Goal: Find specific page/section: Find specific page/section

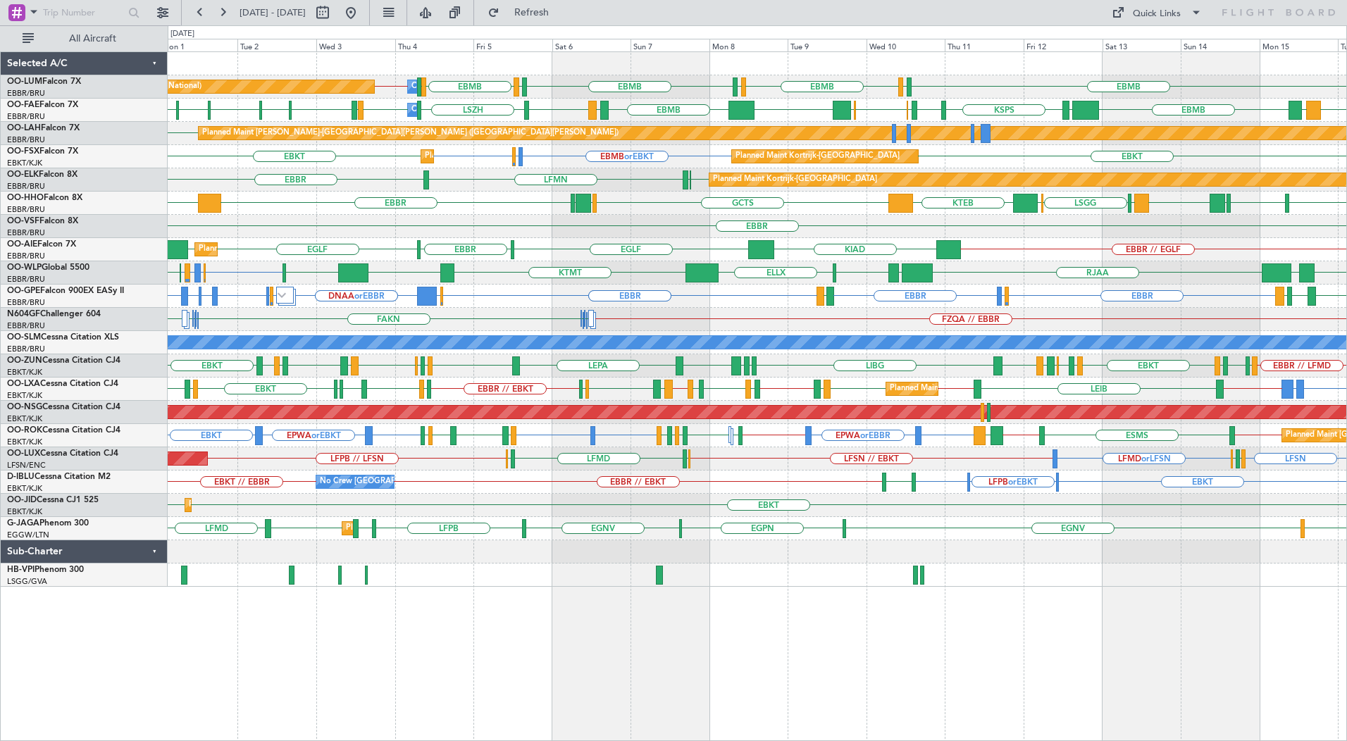
click at [680, 673] on div "EBMB LKPR EBMB [GEOGRAPHIC_DATA] EBMB EBBR // EBMB EBMB LIMC EBMB LIMC Planned …" at bounding box center [757, 396] width 1179 height 690
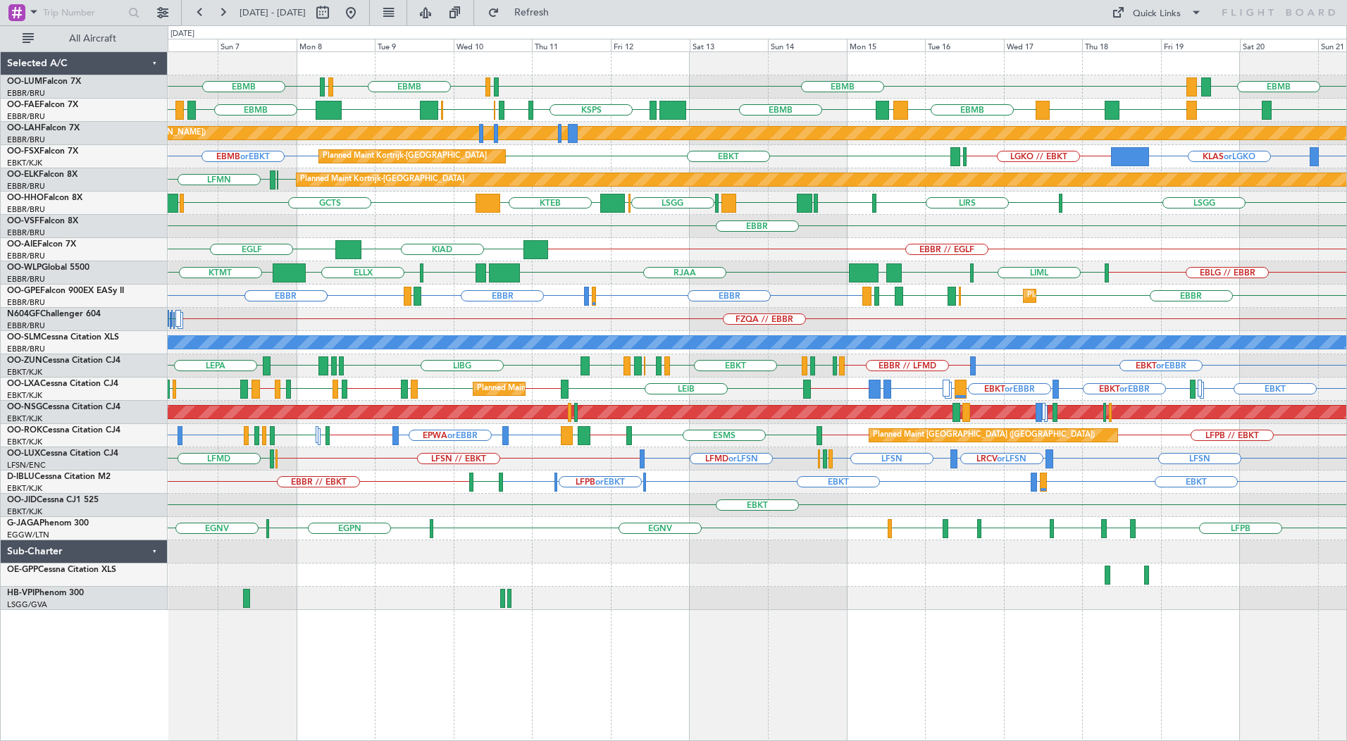
click at [716, 740] on div "EBMB EBMB LIMC EBMB LIMC EBMB BIKF Owner [GEOGRAPHIC_DATA] Planned Maint [GEOGR…" at bounding box center [757, 396] width 1179 height 690
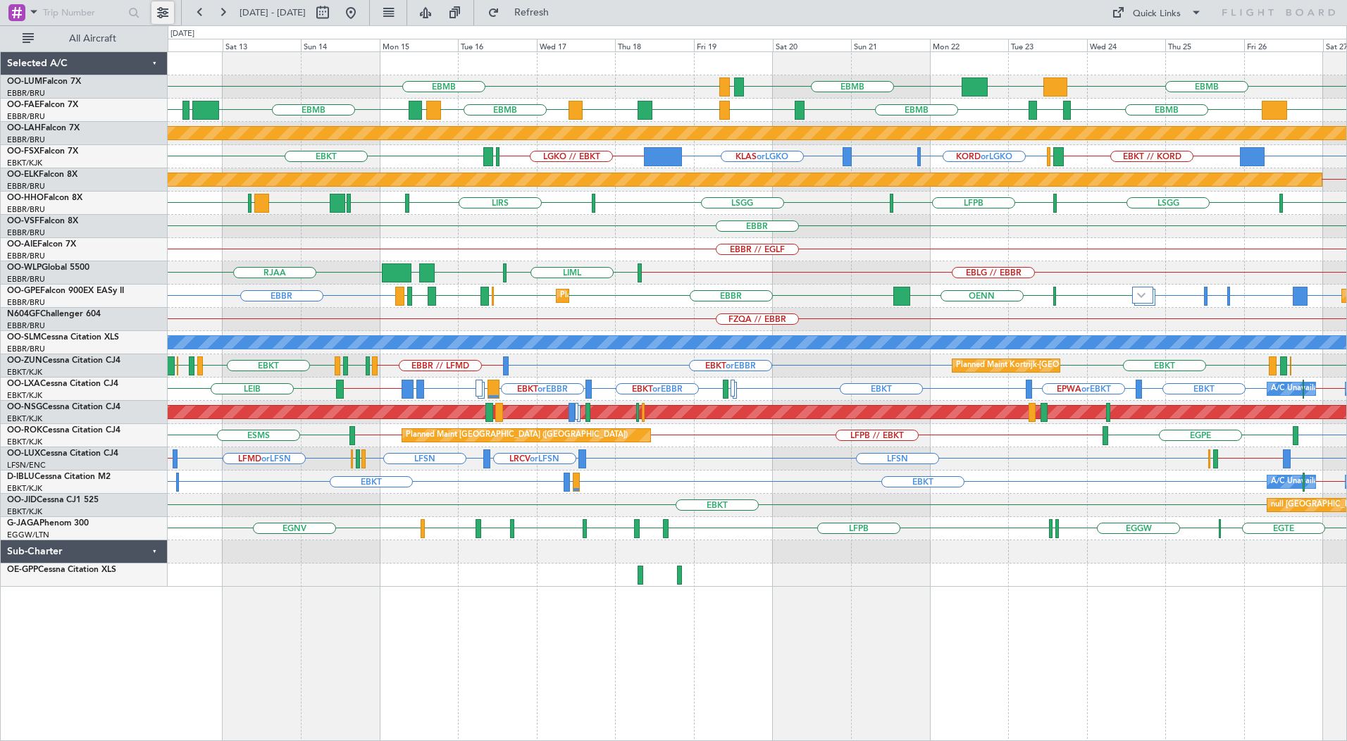
click at [168, 13] on button at bounding box center [162, 12] width 23 height 23
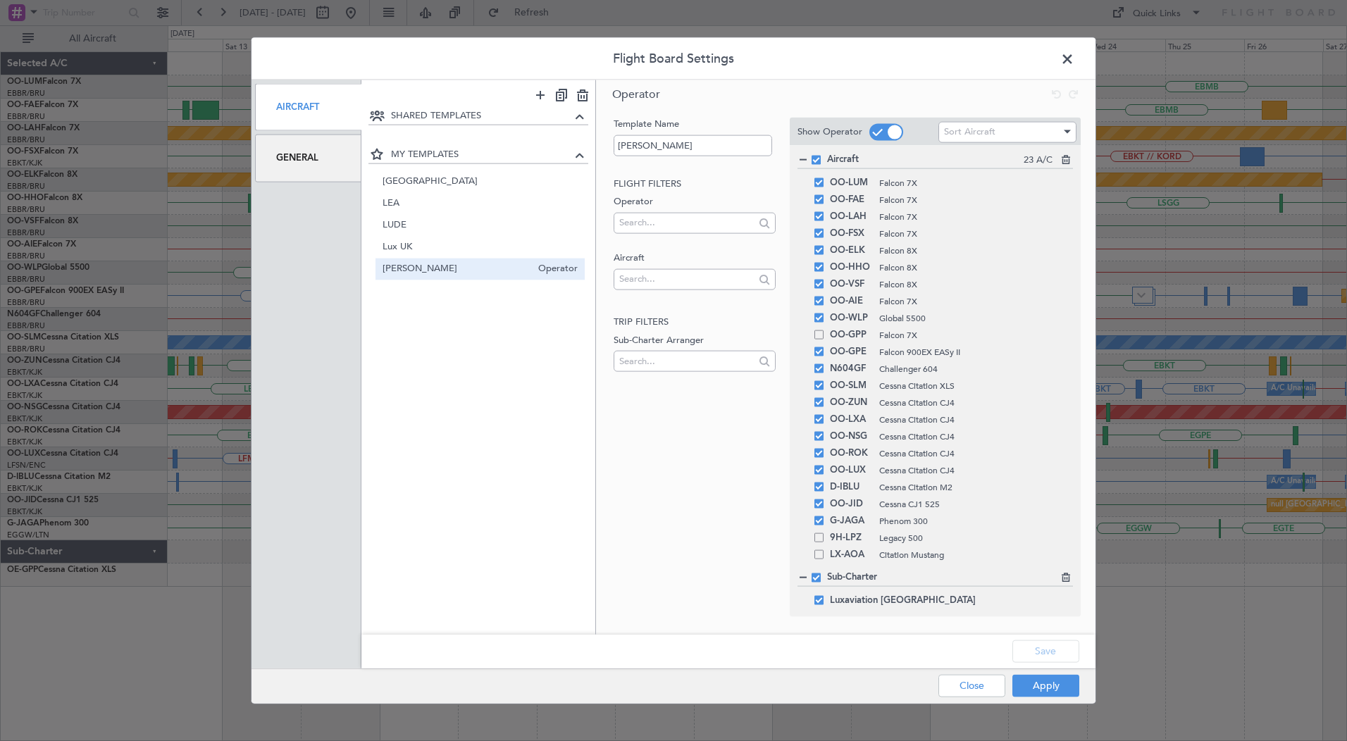
click at [485, 74] on header "Flight Board Settings" at bounding box center [673, 59] width 844 height 42
click at [819, 387] on span at bounding box center [818, 385] width 9 height 9
click at [824, 381] on input "checkbox" at bounding box center [824, 381] width 0 height 0
click at [1046, 649] on button "Save" at bounding box center [1045, 651] width 67 height 23
click at [1046, 686] on button "Apply" at bounding box center [1045, 685] width 67 height 23
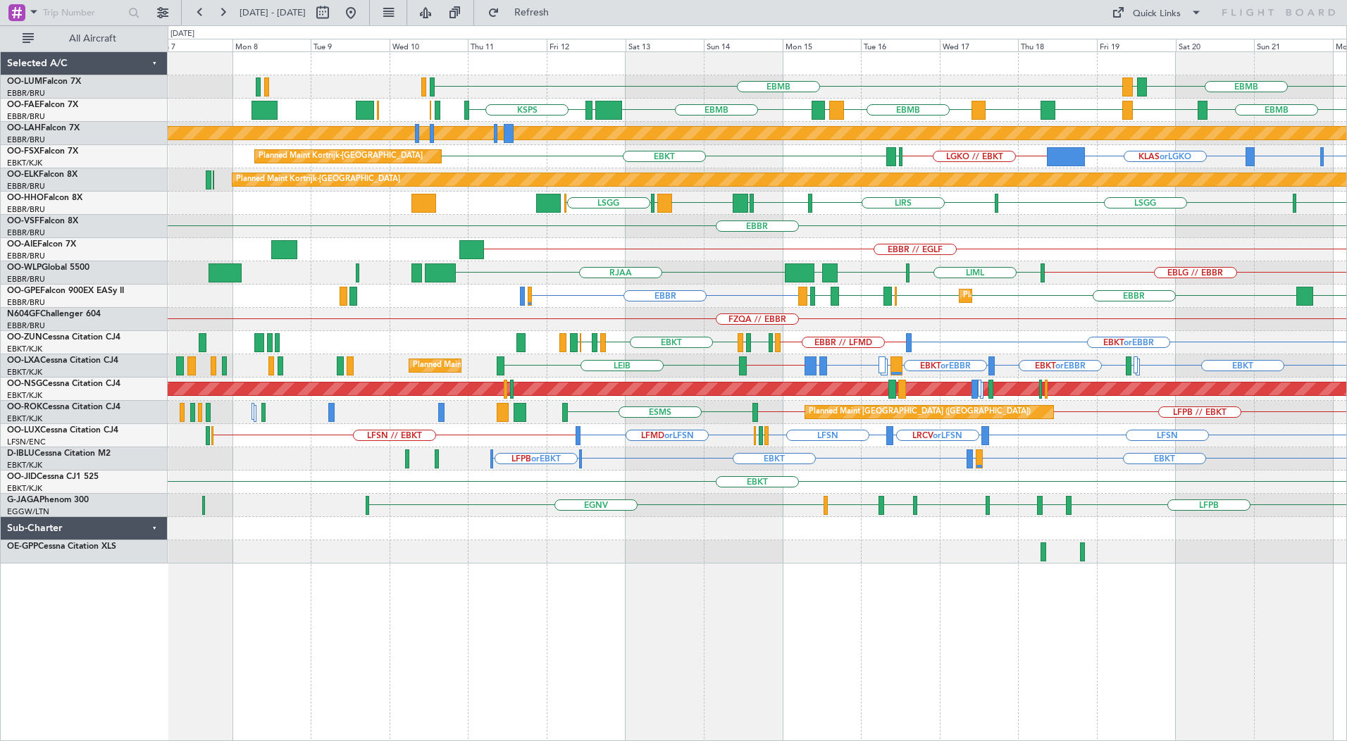
click at [762, 552] on div "EBMB EBMB BIKF Owner [GEOGRAPHIC_DATA] KTEB EBMB Planned Maint [GEOGRAPHIC_DATA…" at bounding box center [757, 307] width 1179 height 511
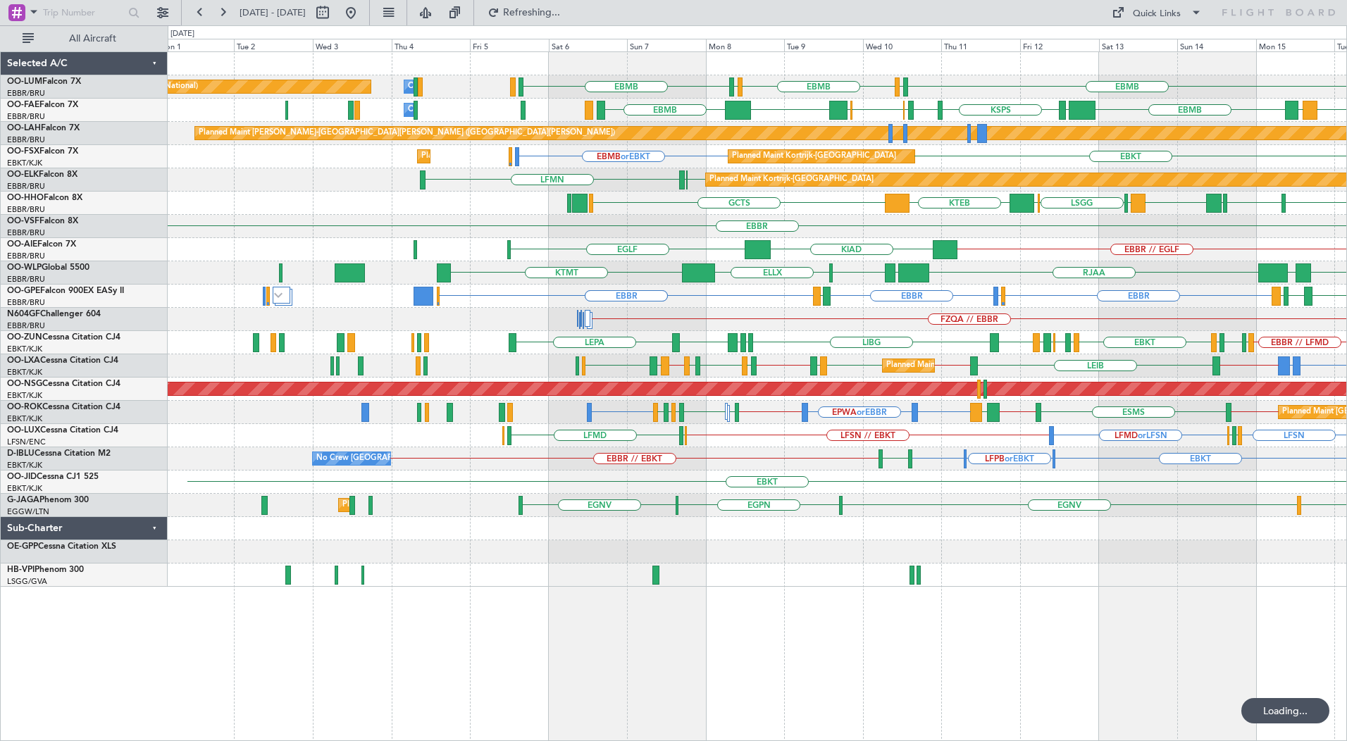
click at [757, 580] on div "EBMB LIMC EBMB LIMC EBMB Owner [GEOGRAPHIC_DATA] Planned Maint [GEOGRAPHIC_DATA…" at bounding box center [757, 319] width 1179 height 535
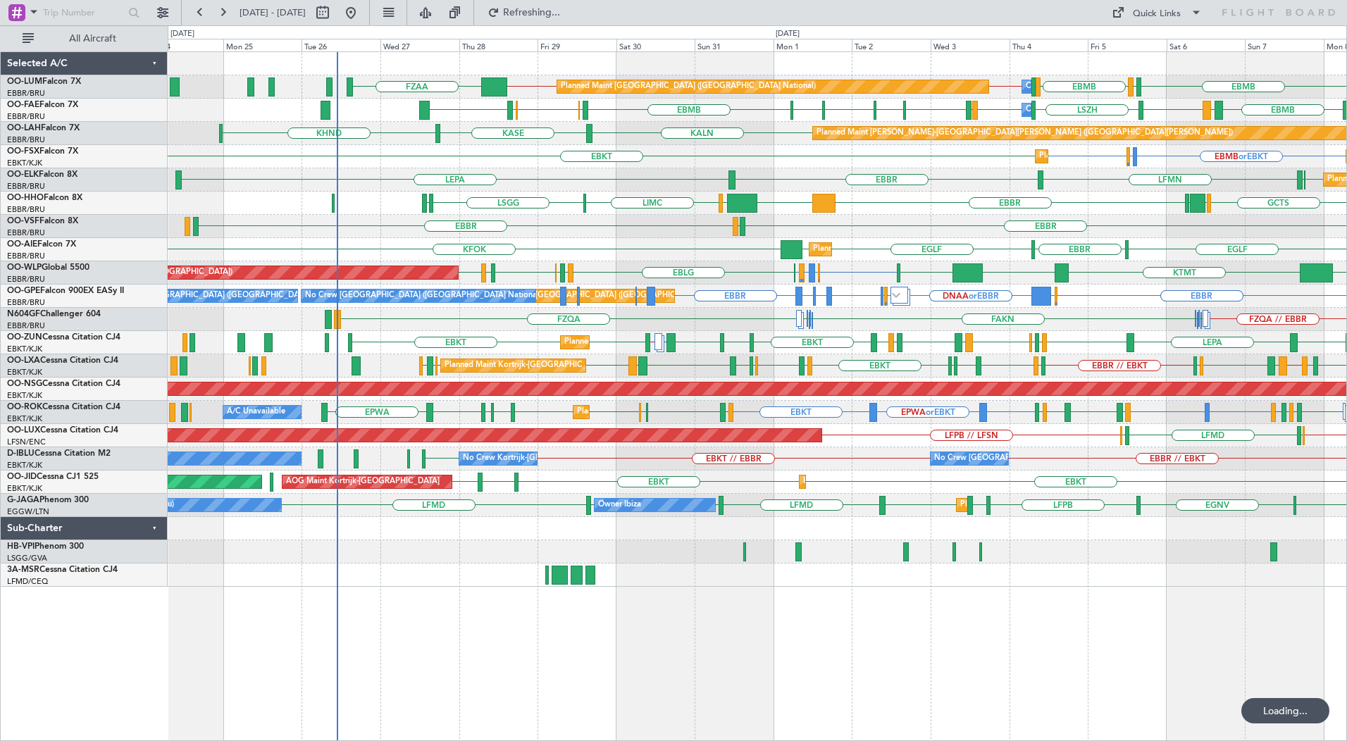
click at [552, 635] on div "EBMB LKPR EBMB [GEOGRAPHIC_DATA] EBMB EBBR // EBMB EBMB // EBBR FZAA Planned Ma…" at bounding box center [757, 396] width 1179 height 690
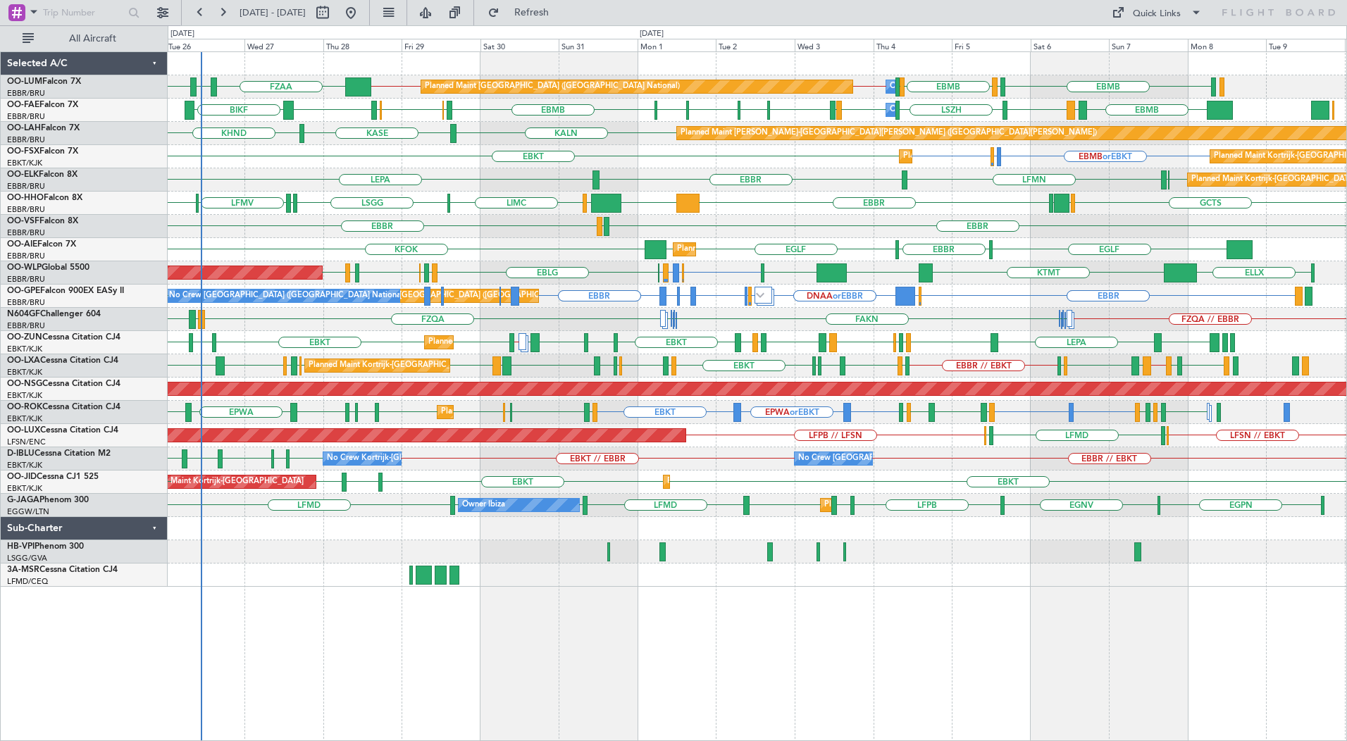
click at [521, 607] on div "Planned Maint [GEOGRAPHIC_DATA] ([GEOGRAPHIC_DATA] National) Owner [GEOGRAPHIC_…" at bounding box center [757, 396] width 1179 height 690
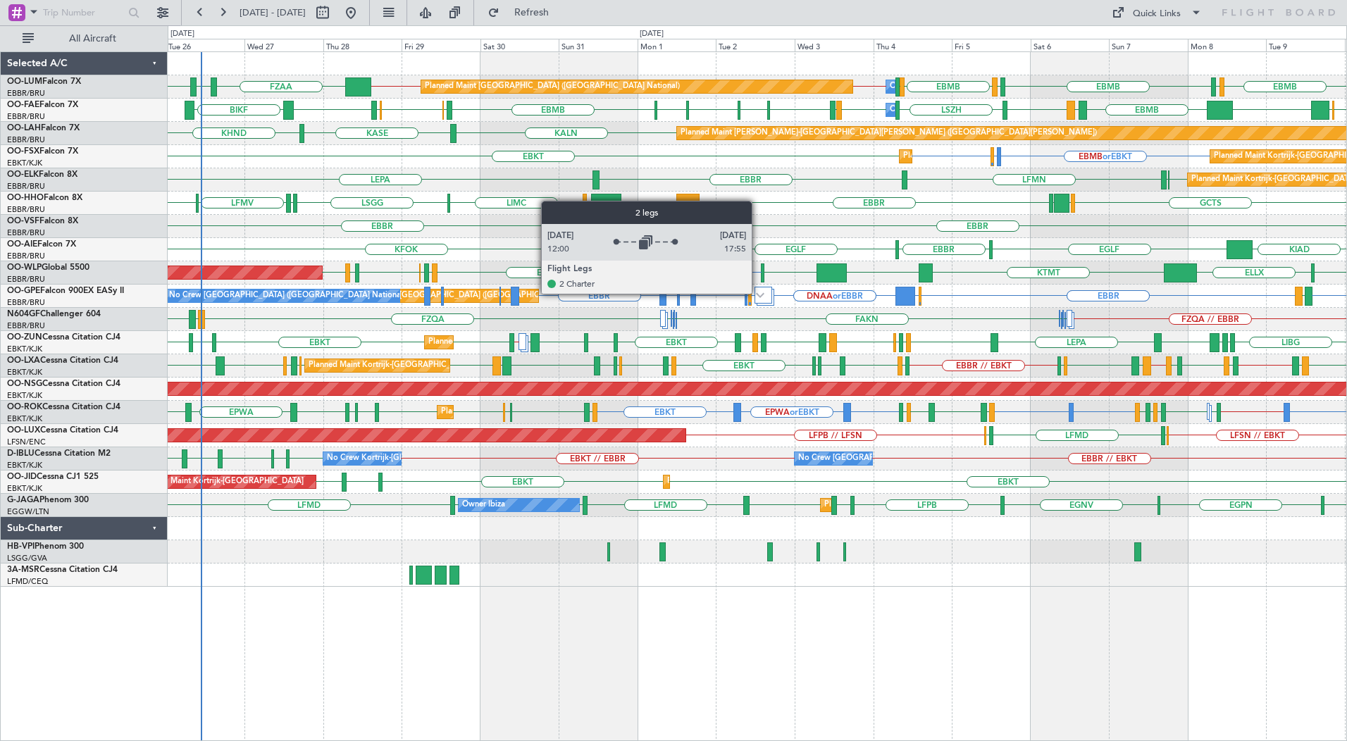
click at [758, 293] on img at bounding box center [760, 295] width 8 height 6
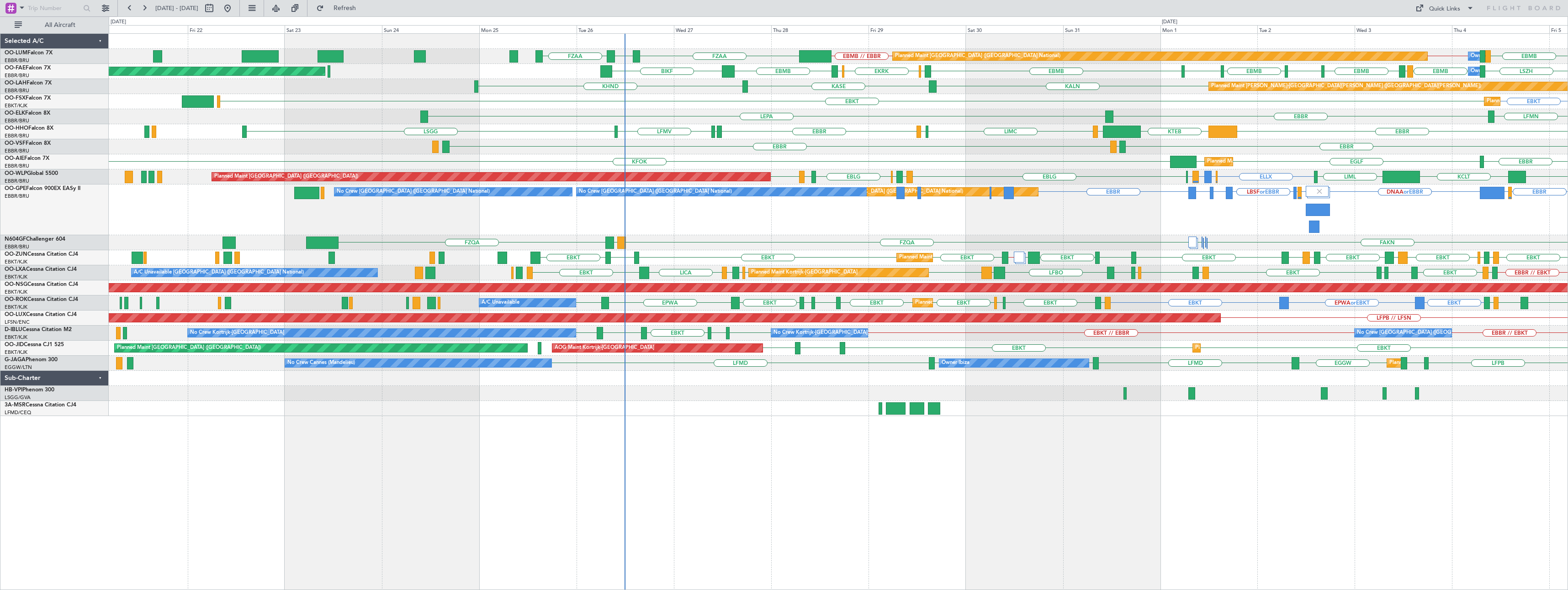
click at [744, 226] on div "EBBR [GEOGRAPHIC_DATA] EGHH or [GEOGRAPHIC_DATA] EGHH or [GEOGRAPHIC_DATA] DNAA…" at bounding box center [838, 210] width 1458 height 51
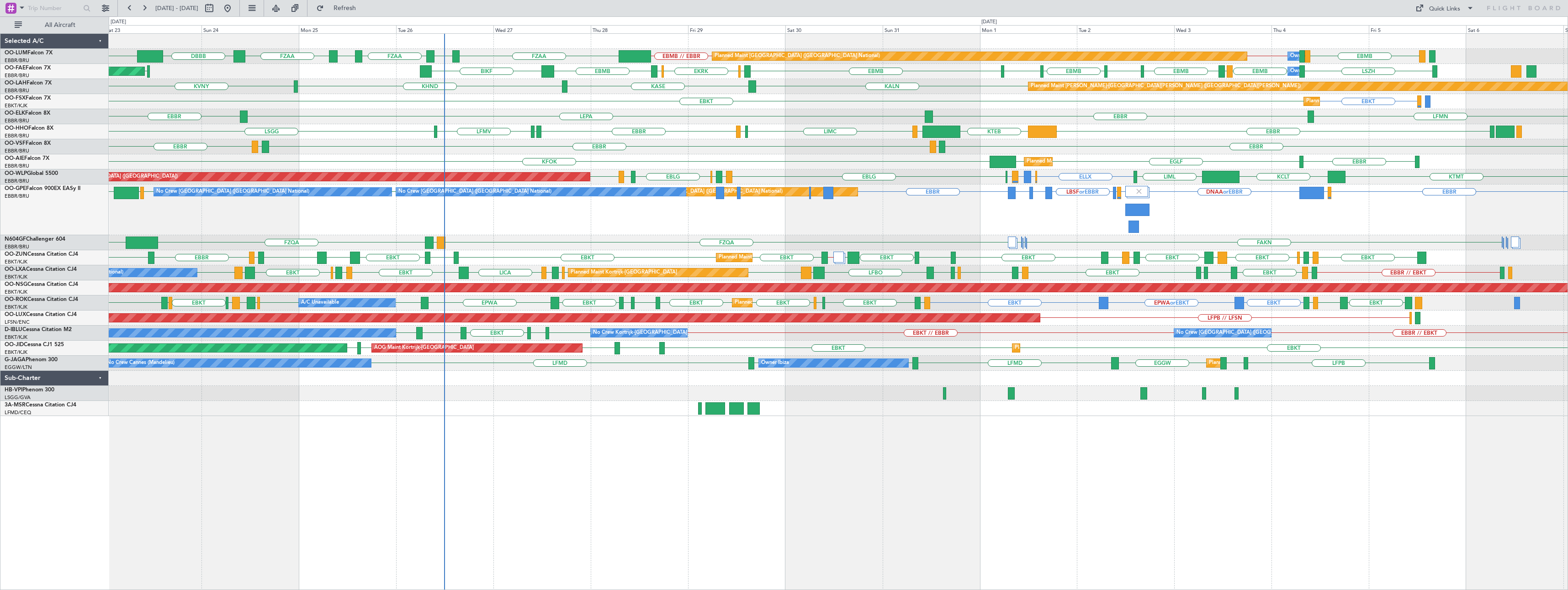
click at [667, 225] on div "EBBR [GEOGRAPHIC_DATA] EGHH or [GEOGRAPHIC_DATA] EGHH or [GEOGRAPHIC_DATA] DNAA…" at bounding box center [838, 210] width 1458 height 51
click at [25, 156] on link "OO-AIE Falcon 7X" at bounding box center [27, 158] width 45 height 5
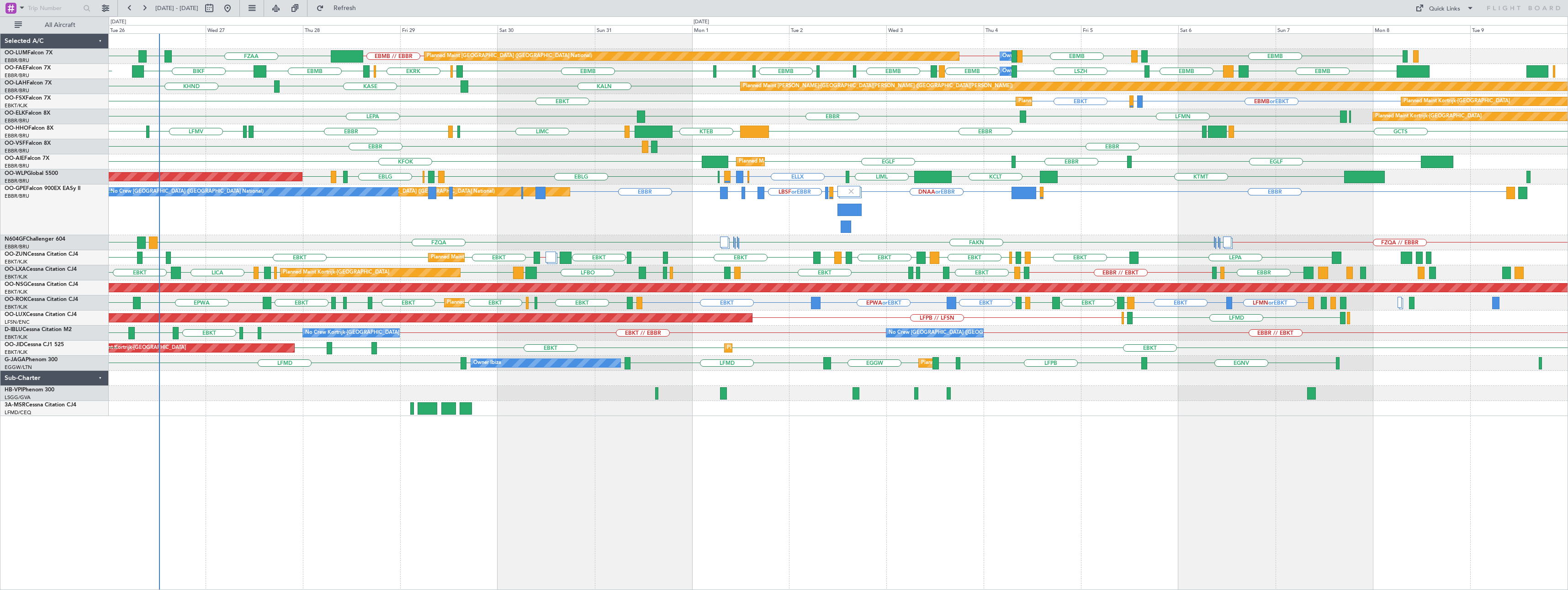
click at [388, 220] on div "EBMB EBMB // EBBR LKPR EBMB [GEOGRAPHIC_DATA] EBMB EBBR // EBMB FZAA FZOA FZAA …" at bounding box center [838, 225] width 1458 height 383
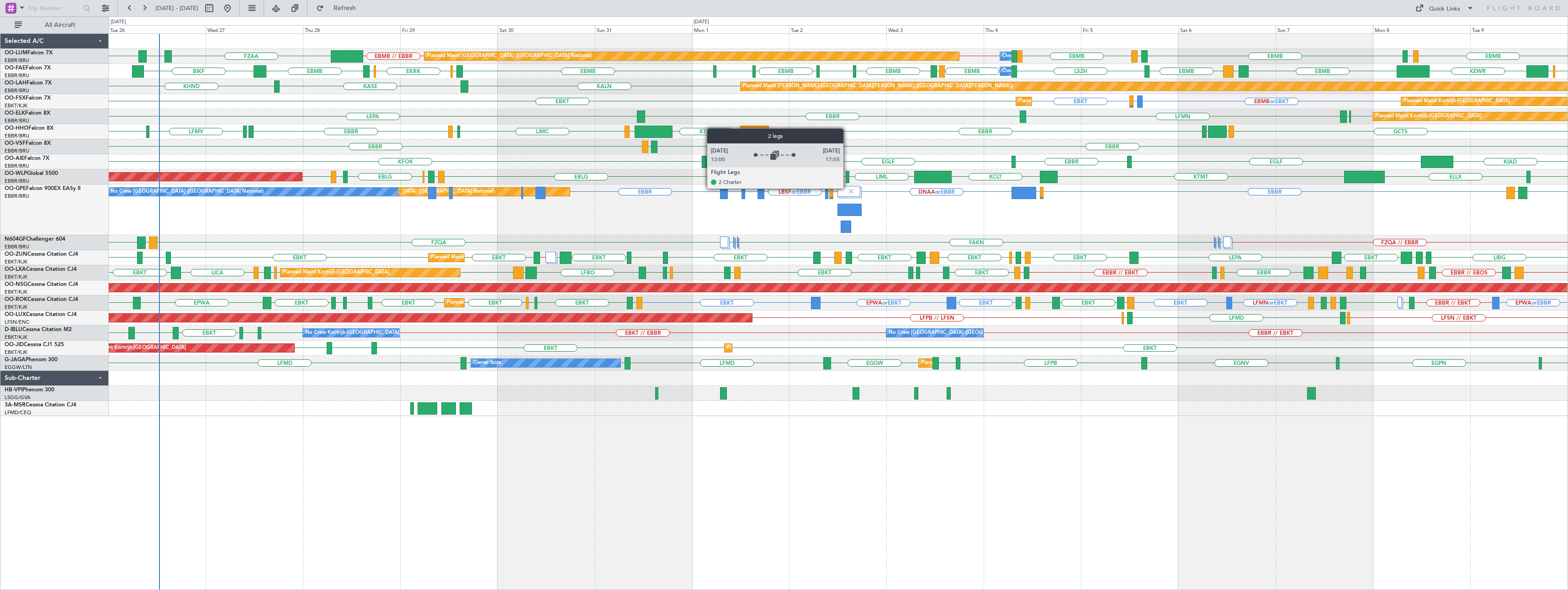
click at [848, 188] on img at bounding box center [851, 191] width 8 height 8
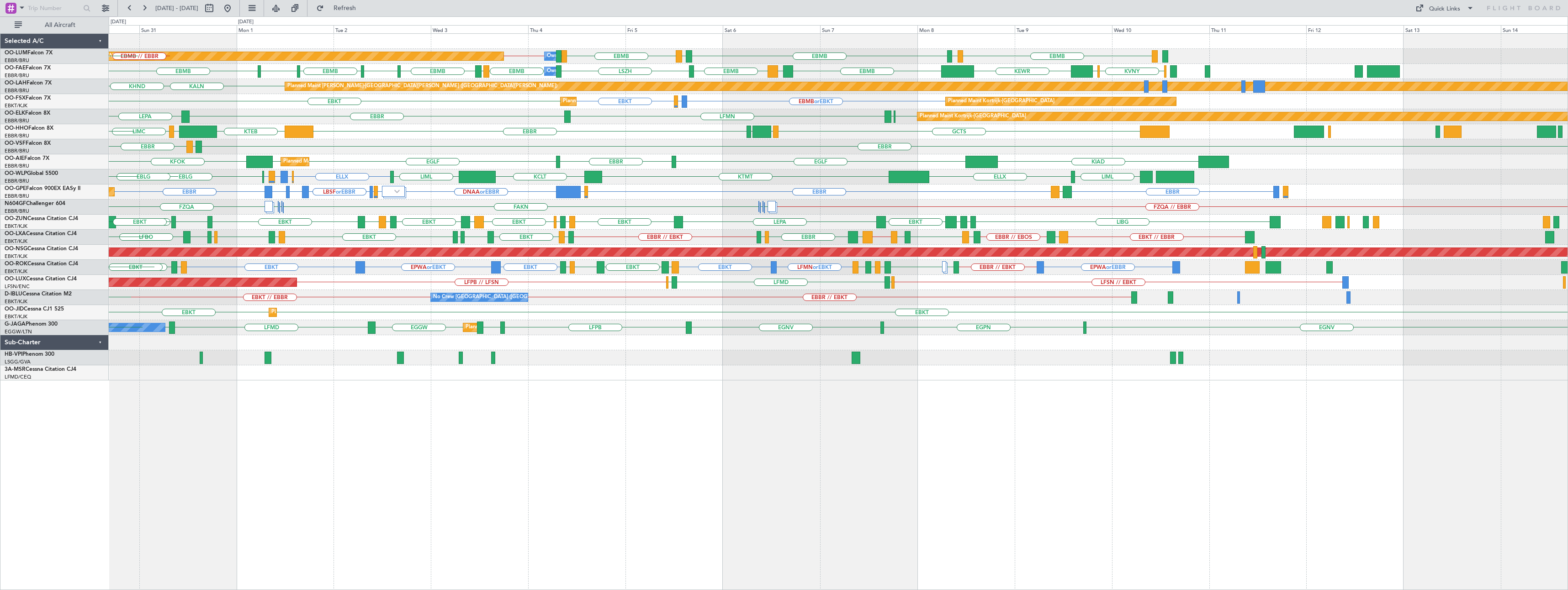
click at [788, 228] on div "EBMB LIMC EBMB LKPR EBMB [GEOGRAPHIC_DATA] EBMB EBBR // EBMB Planned Maint [GEO…" at bounding box center [838, 207] width 1458 height 347
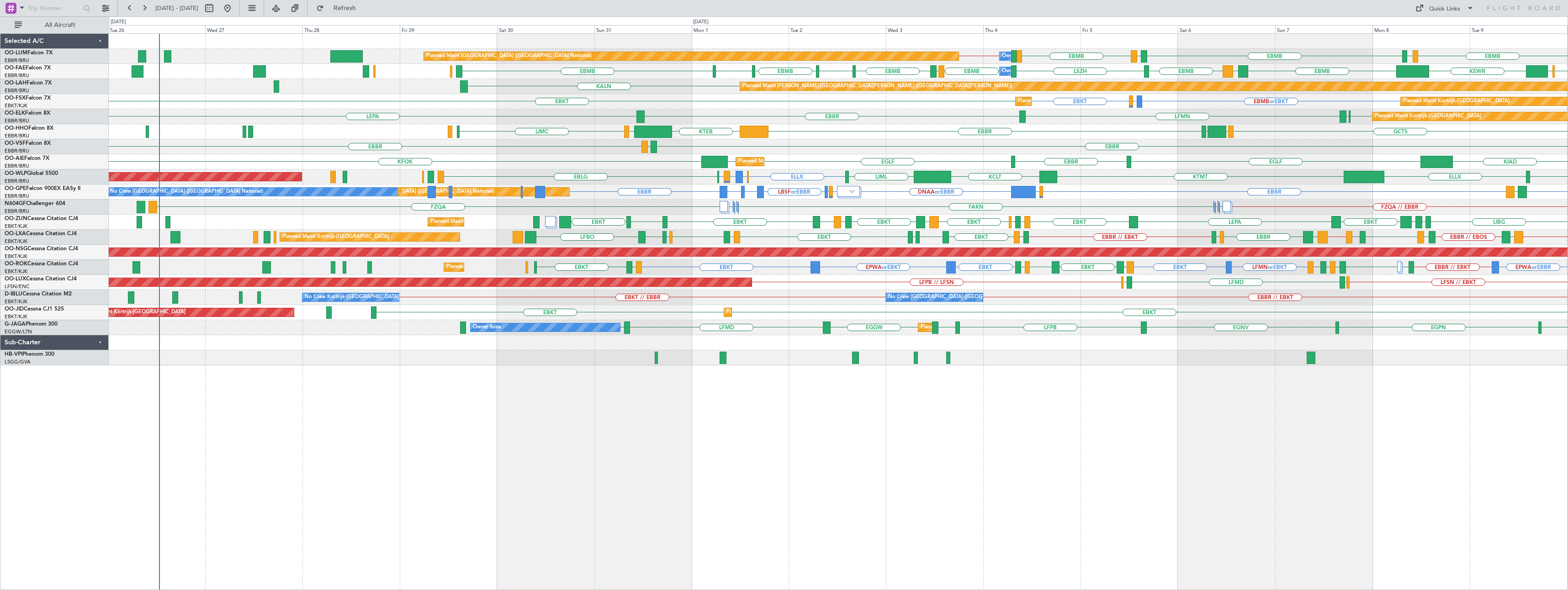
click at [873, 158] on div "Planned Maint [GEOGRAPHIC_DATA] ([GEOGRAPHIC_DATA] National) Owner [GEOGRAPHIC_…" at bounding box center [838, 199] width 1458 height 331
